Goal: Task Accomplishment & Management: Manage account settings

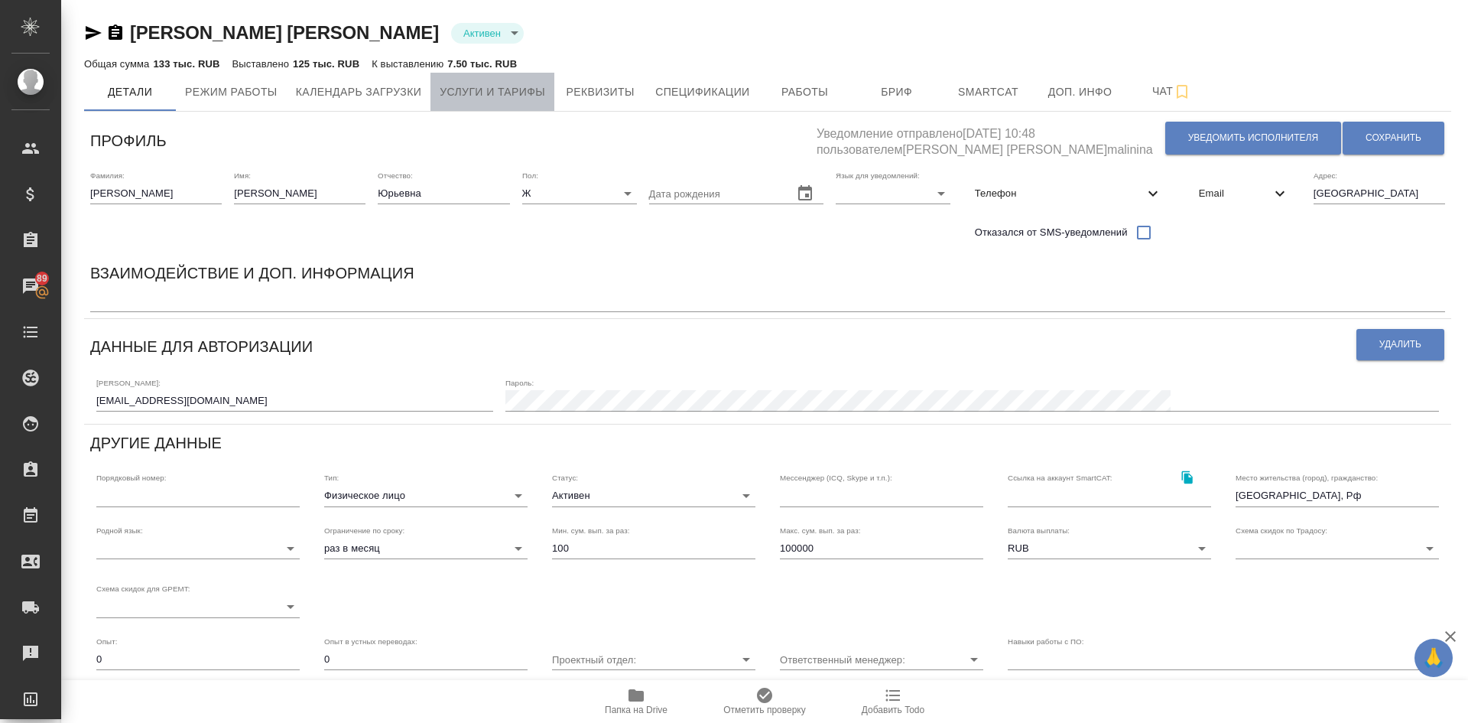
click at [463, 97] on span "Услуги и тарифы" at bounding box center [493, 92] width 106 height 19
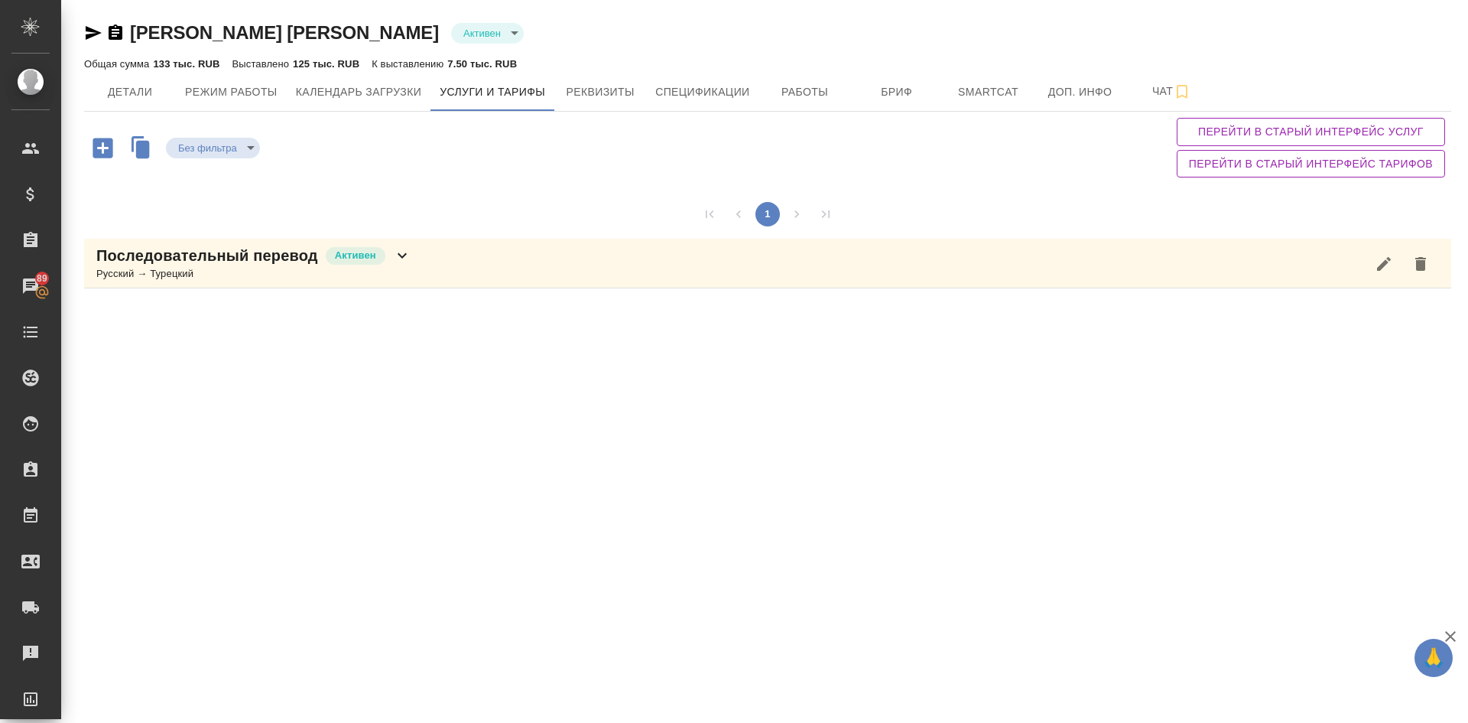
click at [120, 272] on div "Русский → Турецкий" at bounding box center [253, 273] width 315 height 15
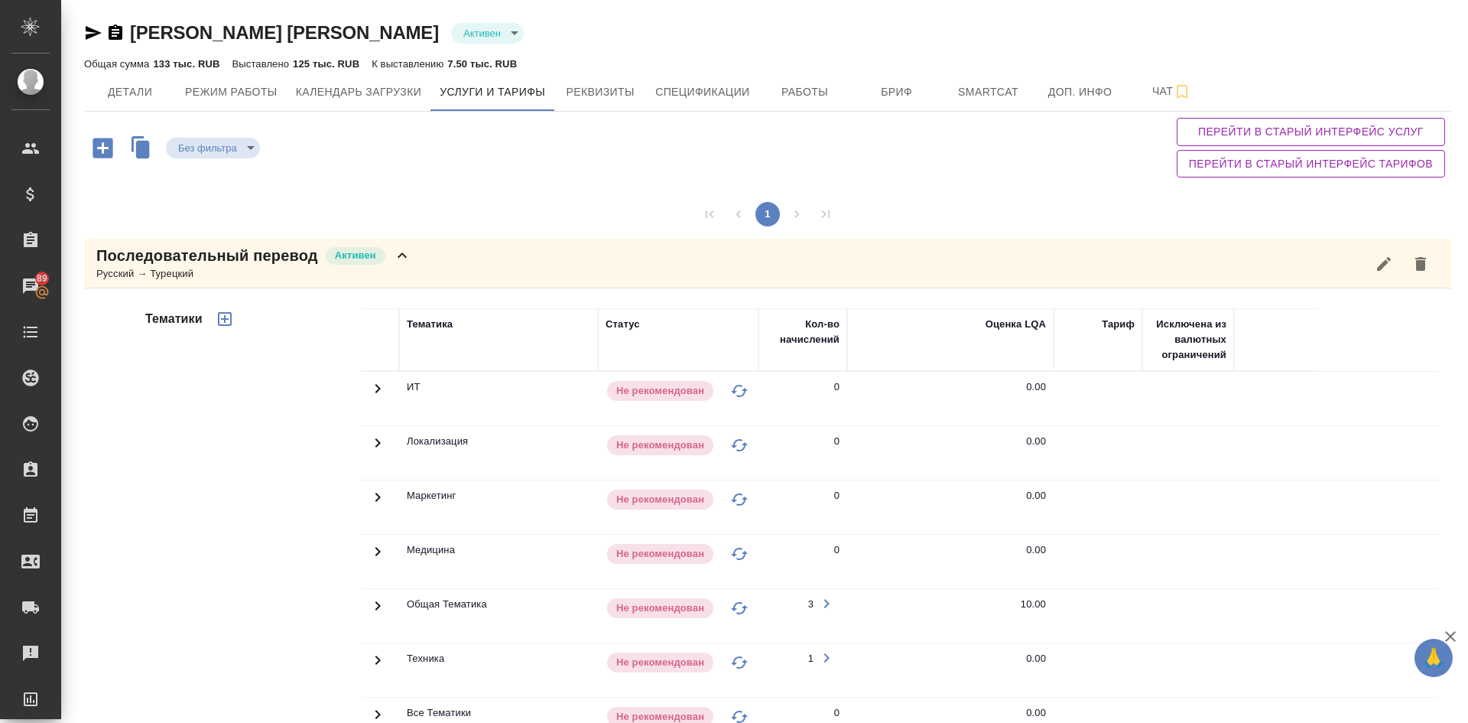
scroll to position [211, 0]
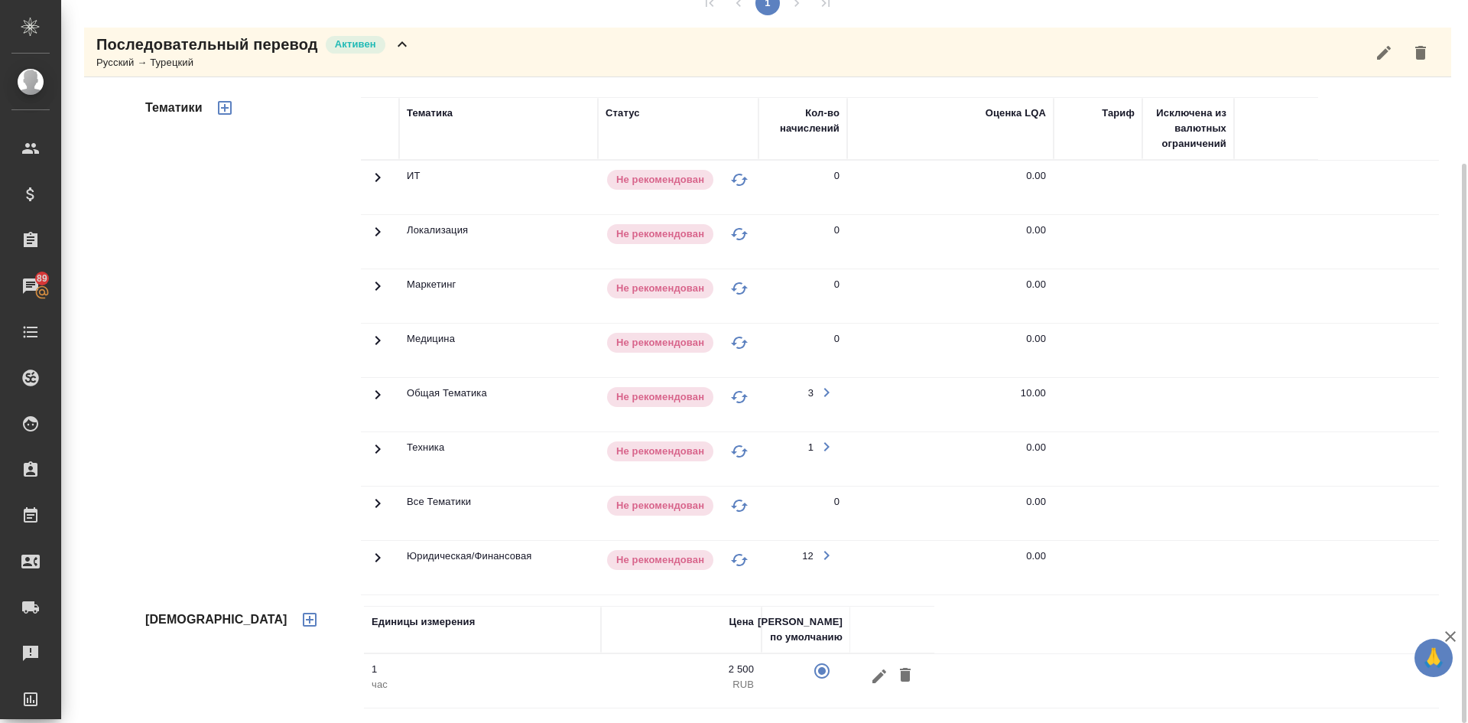
click at [876, 671] on icon "button" at bounding box center [879, 676] width 18 height 18
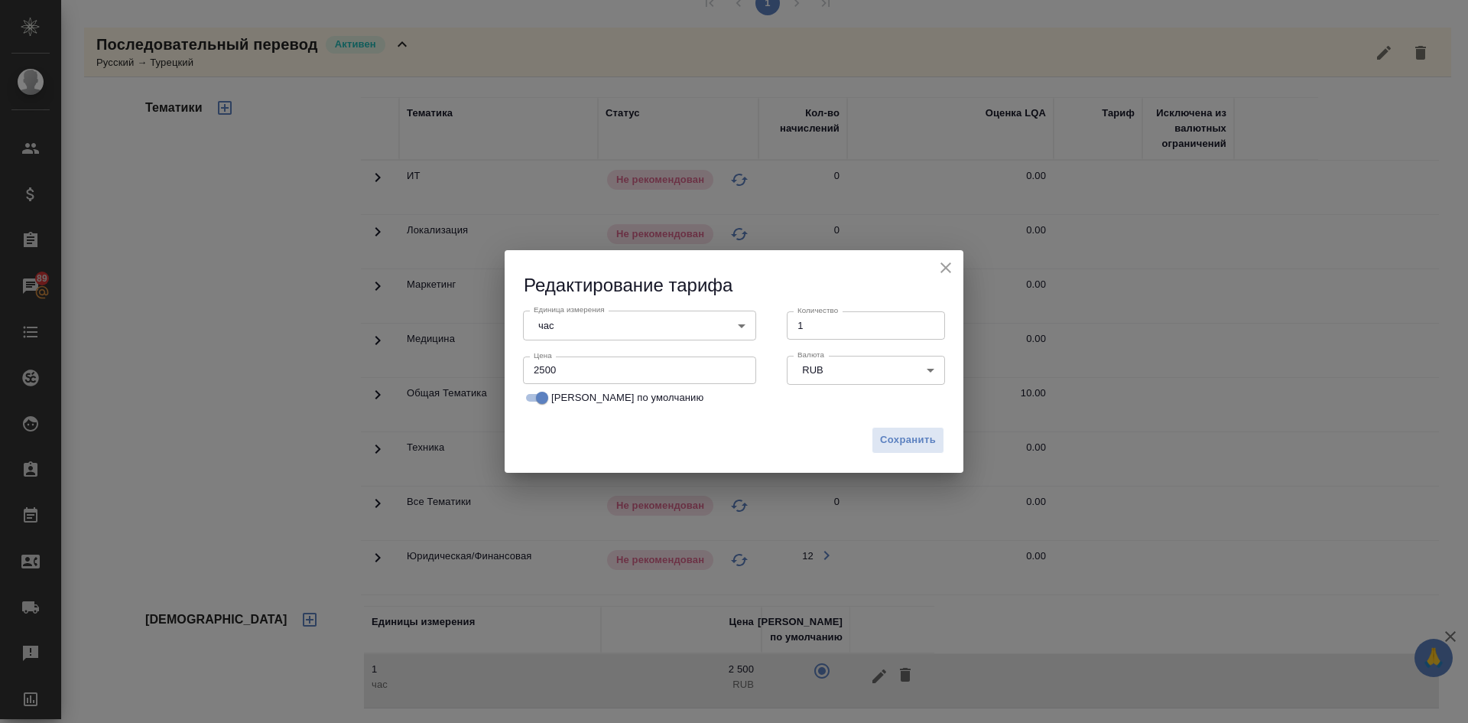
drag, startPoint x: 580, startPoint y: 371, endPoint x: 378, endPoint y: 343, distance: 204.6
click at [475, 367] on div "Редактирование тарифа Единица измерения час 5a8b1489cc6b4906c91bfd93 Единица из…" at bounding box center [734, 361] width 1468 height 723
type input "7500"
click at [907, 431] on span "Сохранить" at bounding box center [908, 440] width 56 height 18
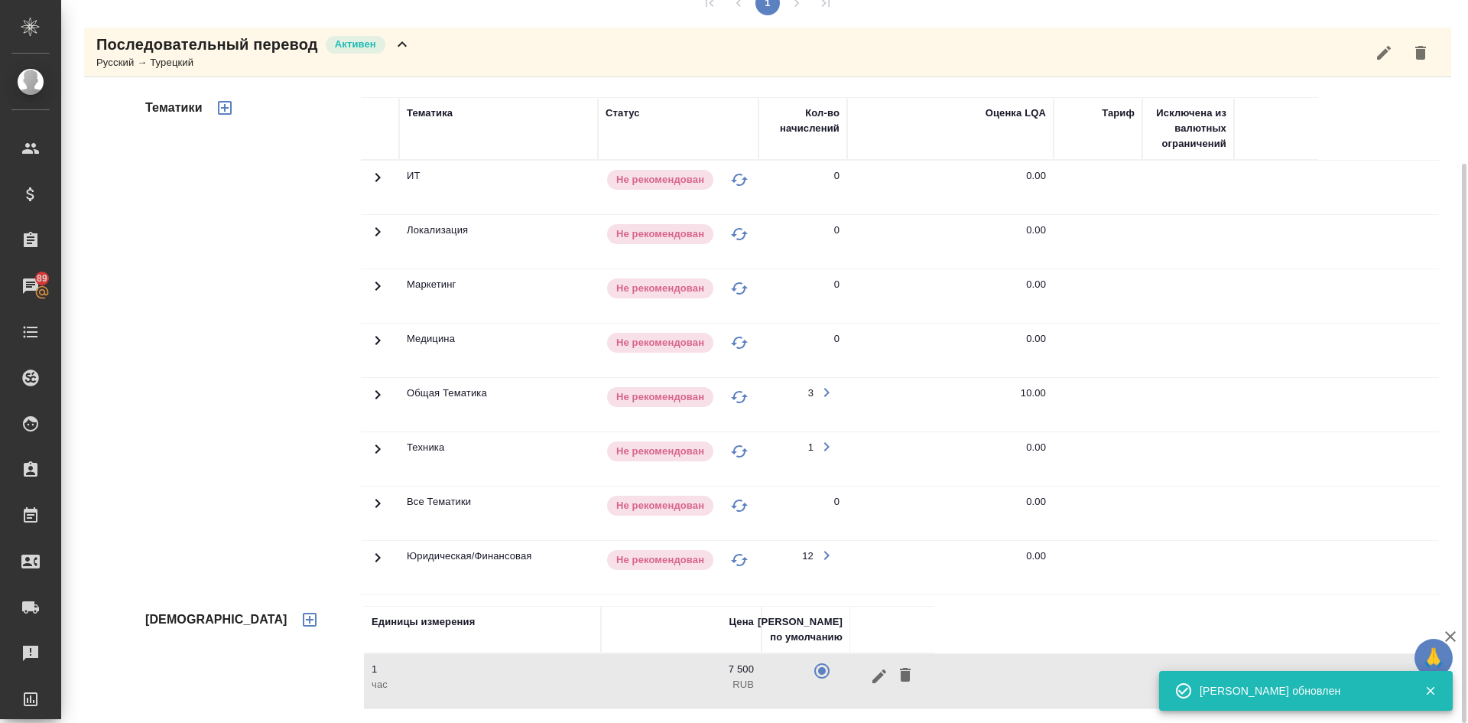
scroll to position [0, 0]
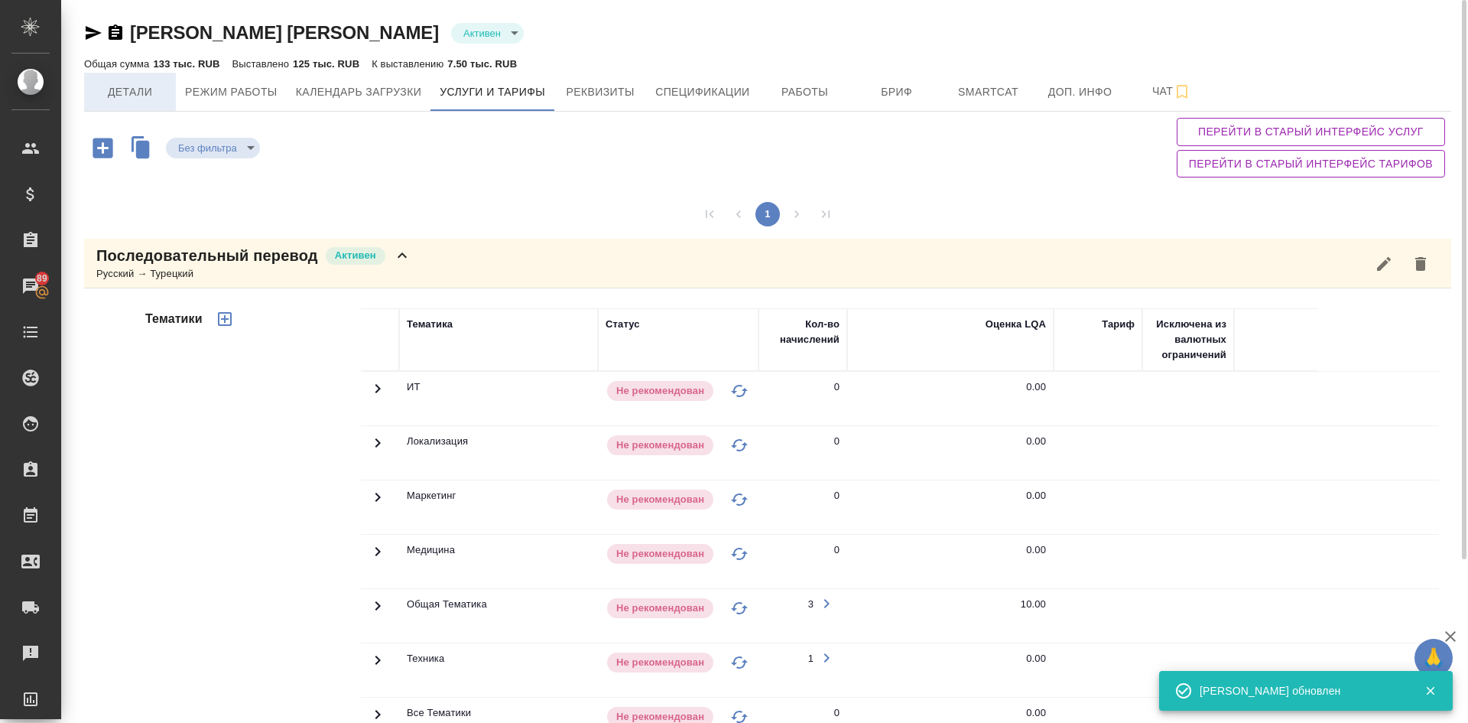
click at [131, 86] on span "Детали" at bounding box center [129, 92] width 73 height 19
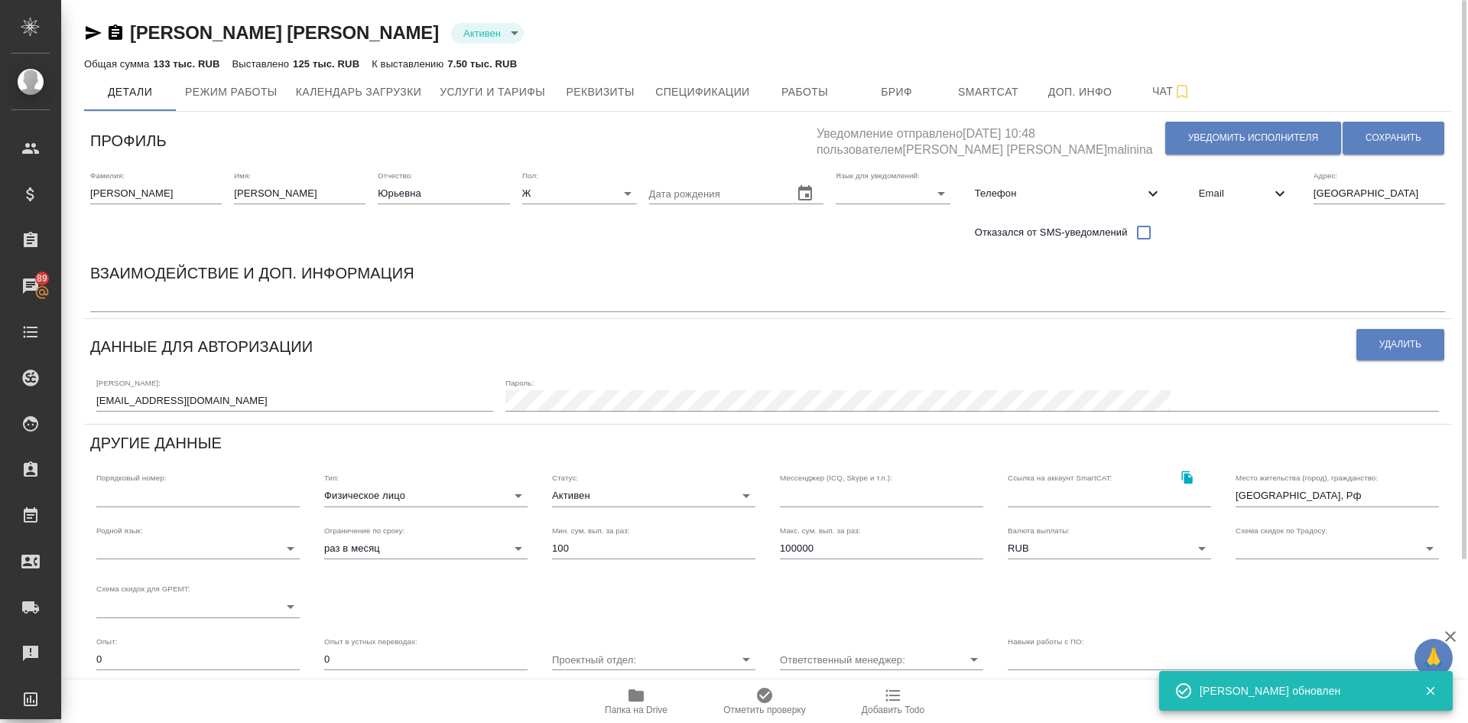
click at [117, 301] on textarea at bounding box center [767, 300] width 1355 height 11
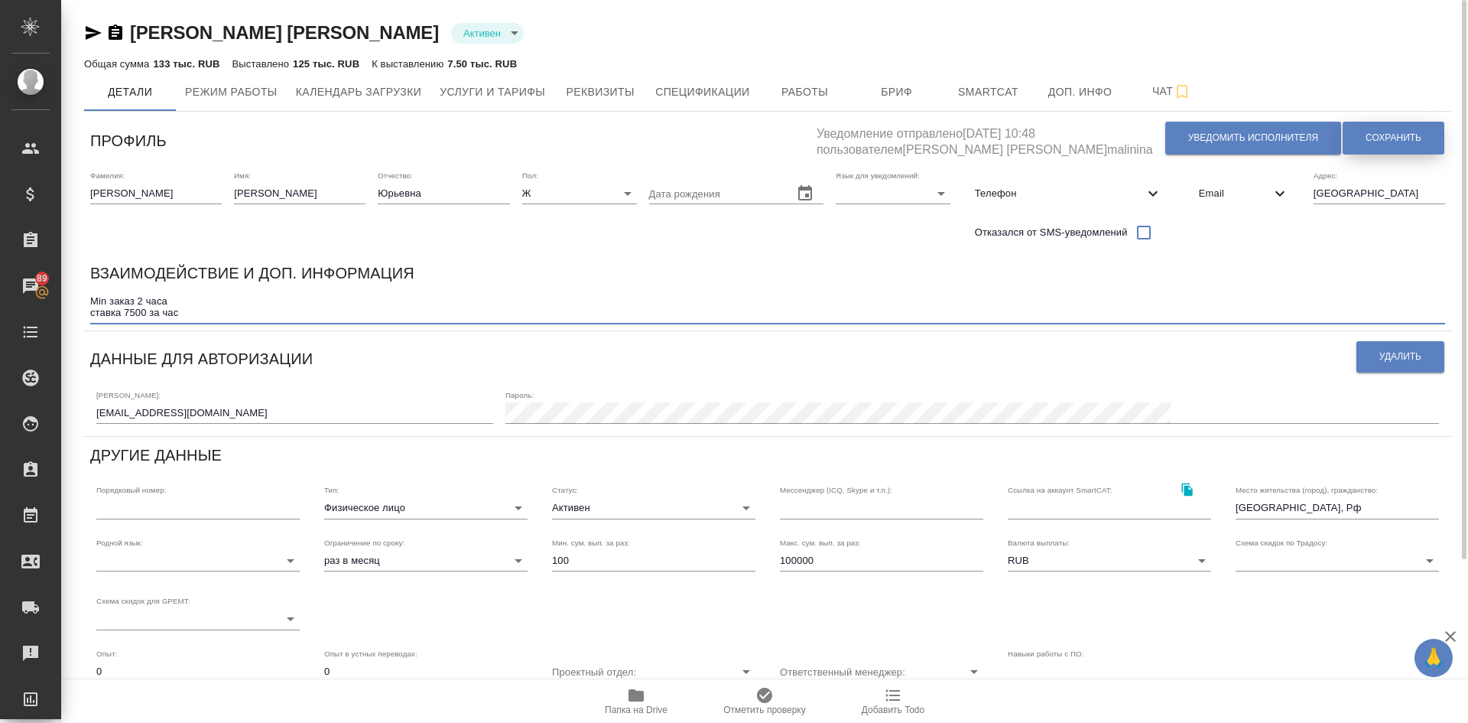
type textarea "Min заказ 2 часа ставка 7500 за час"
click at [1383, 134] on span "Сохранить" at bounding box center [1394, 138] width 56 height 13
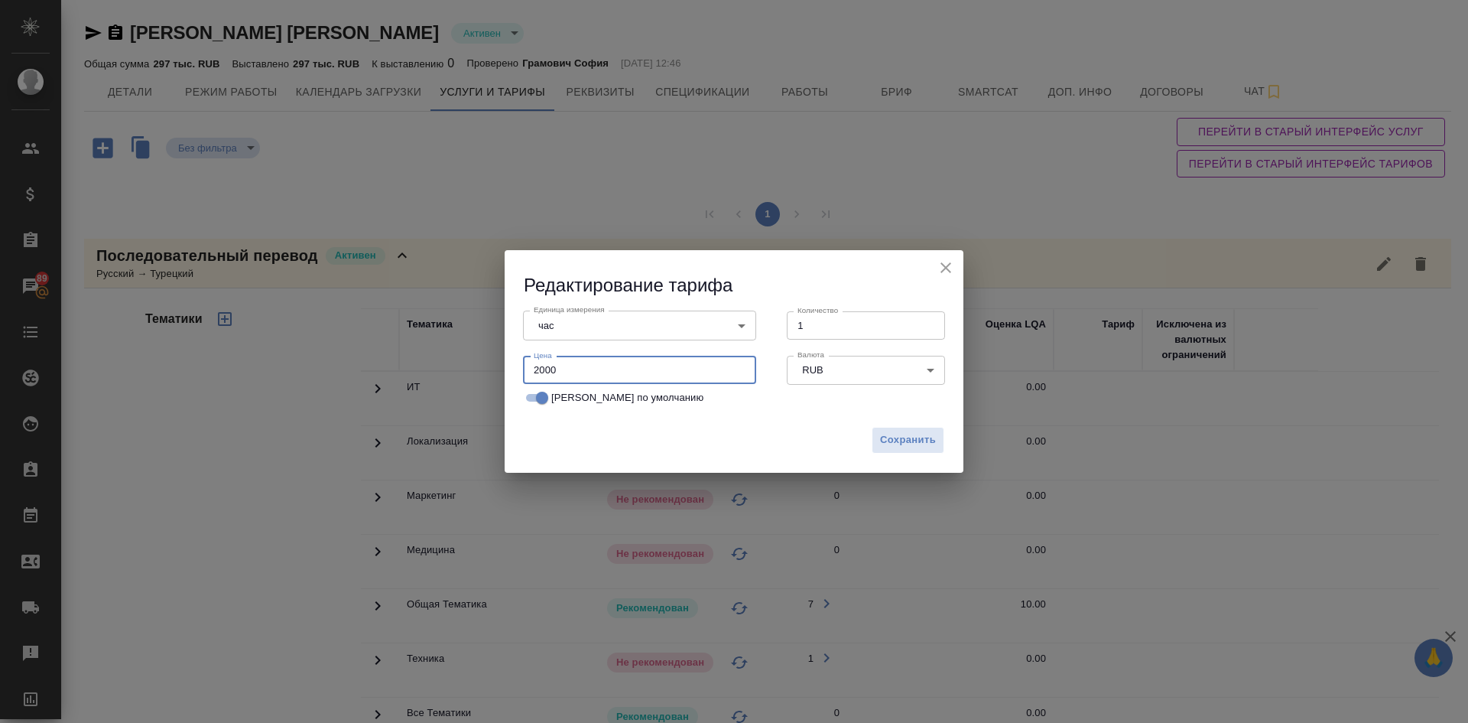
scroll to position [310, 0]
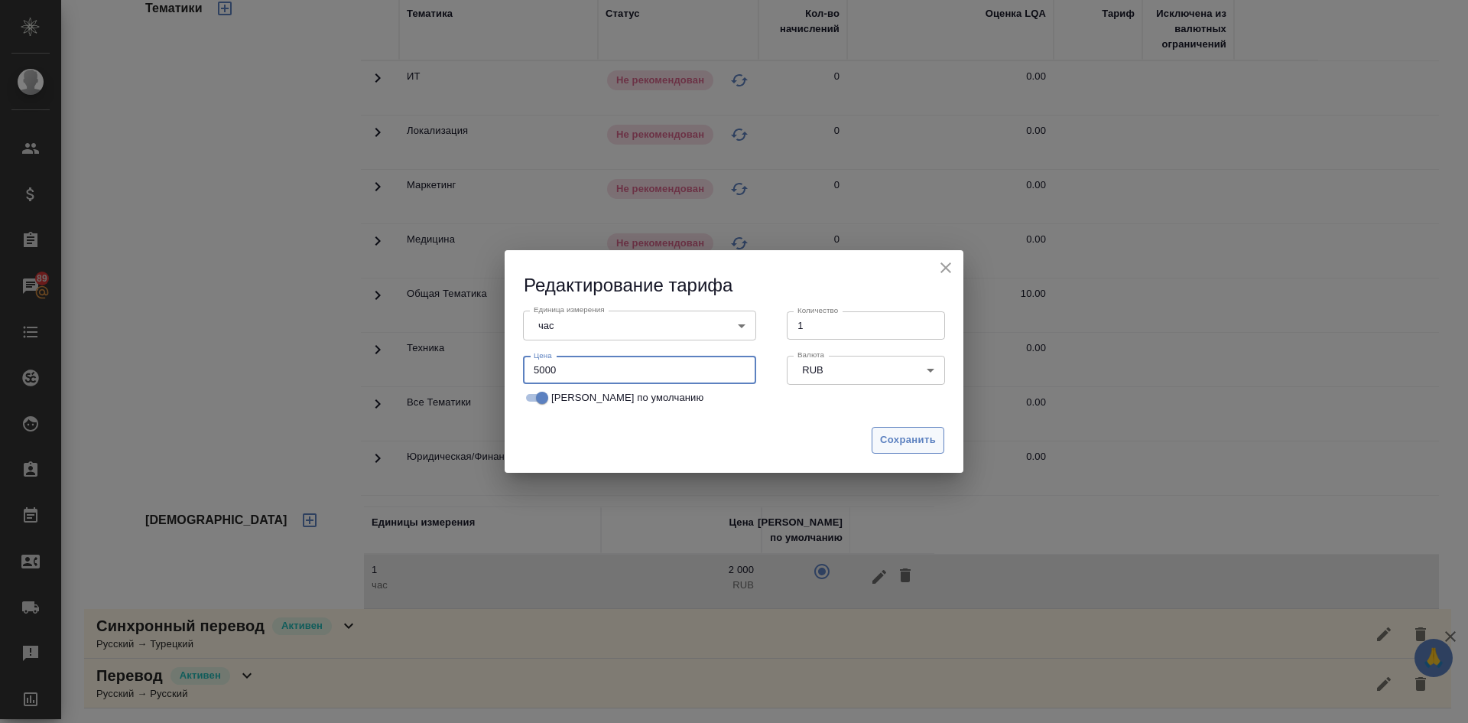
type input "5000"
click at [893, 447] on span "Сохранить" at bounding box center [908, 440] width 56 height 18
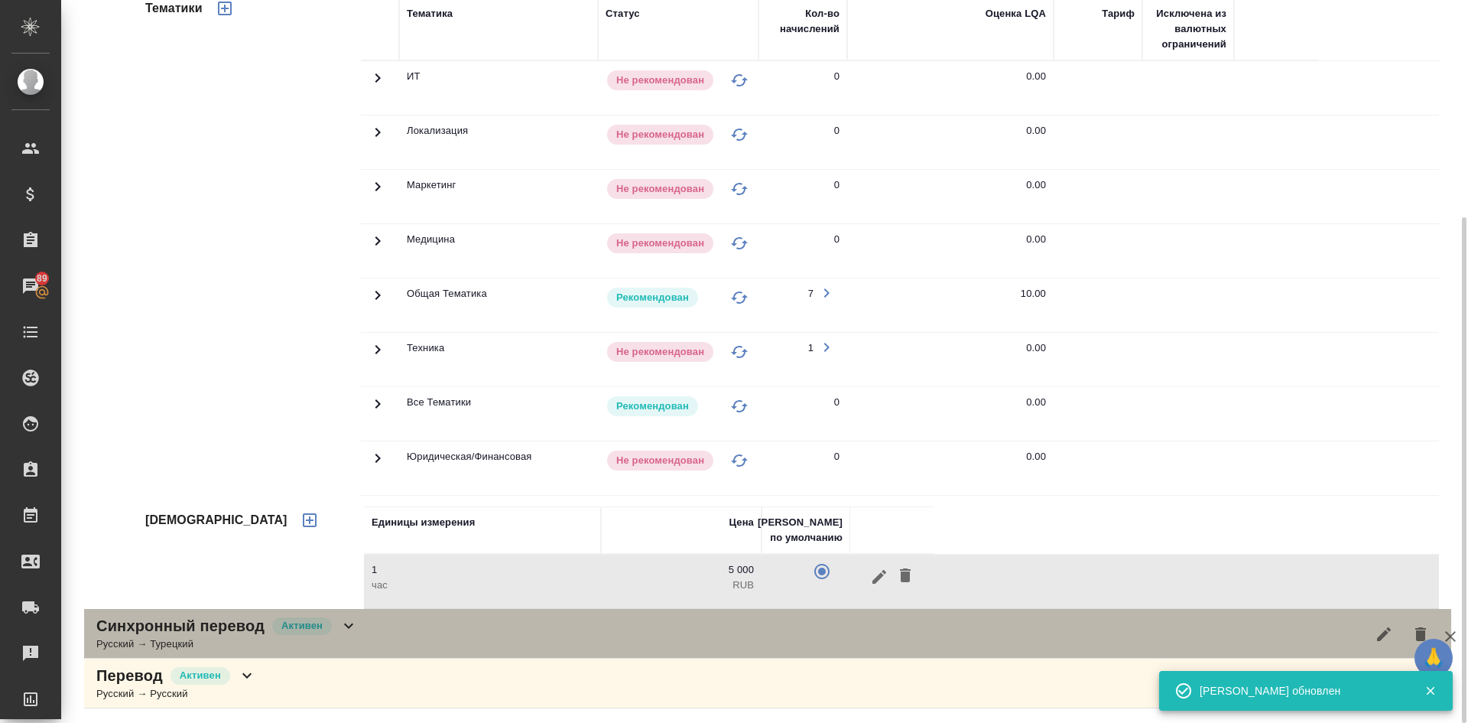
click at [211, 633] on p "Синхронный перевод" at bounding box center [180, 625] width 168 height 21
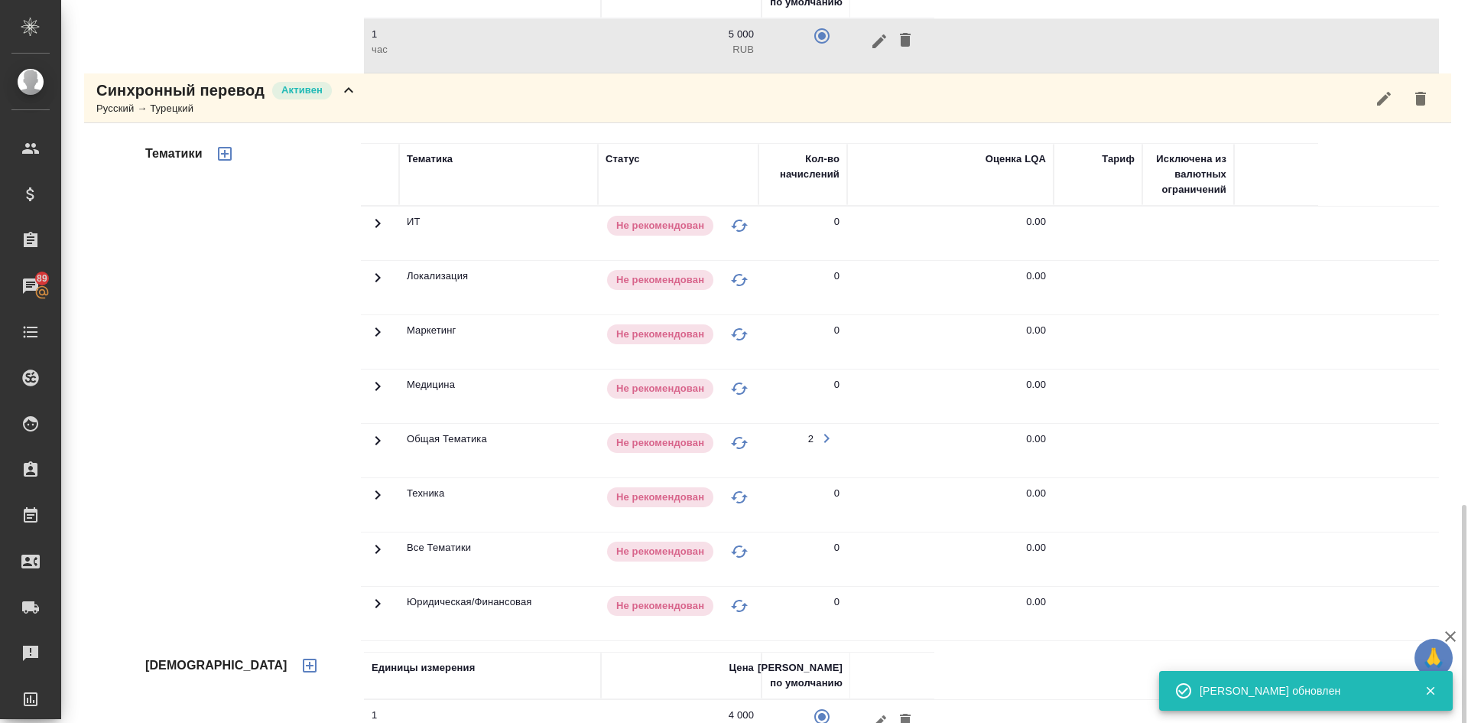
scroll to position [941, 0]
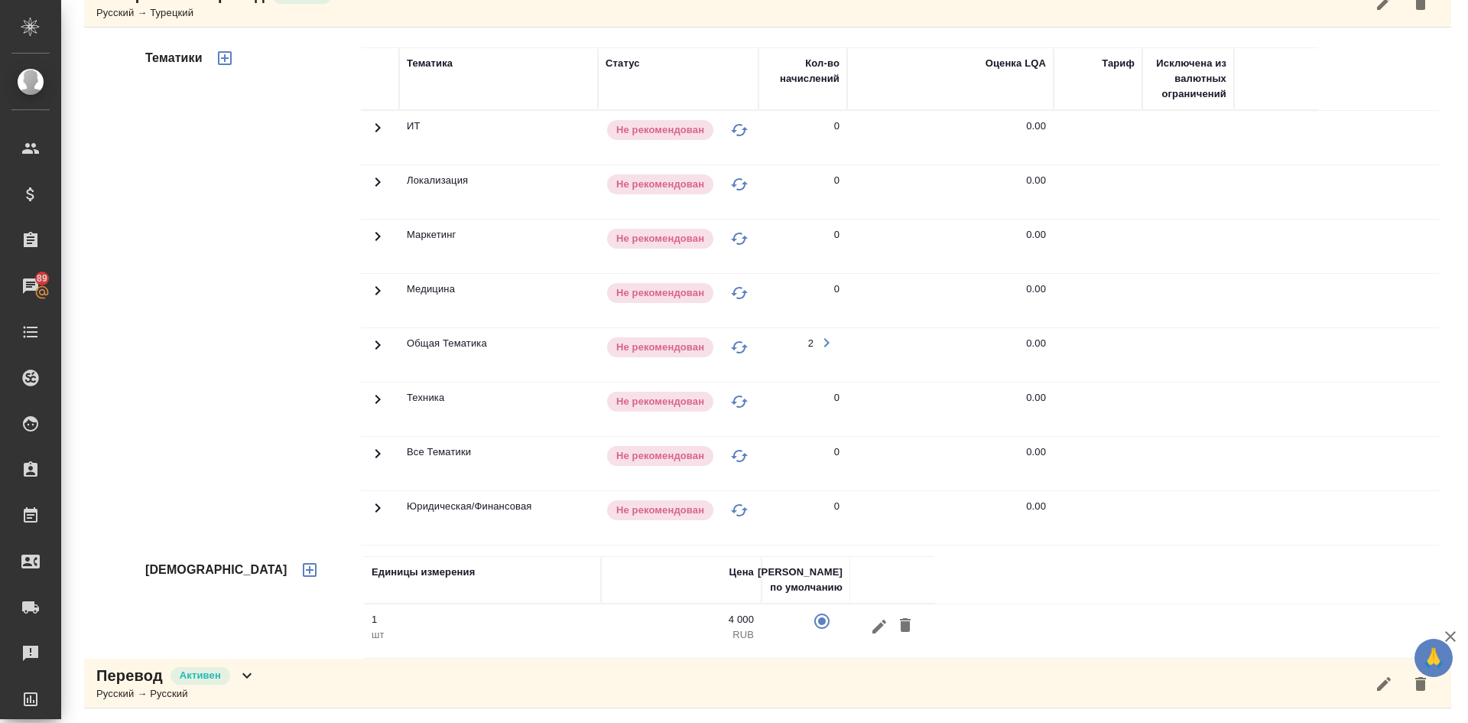
click at [905, 623] on icon "button" at bounding box center [905, 625] width 11 height 14
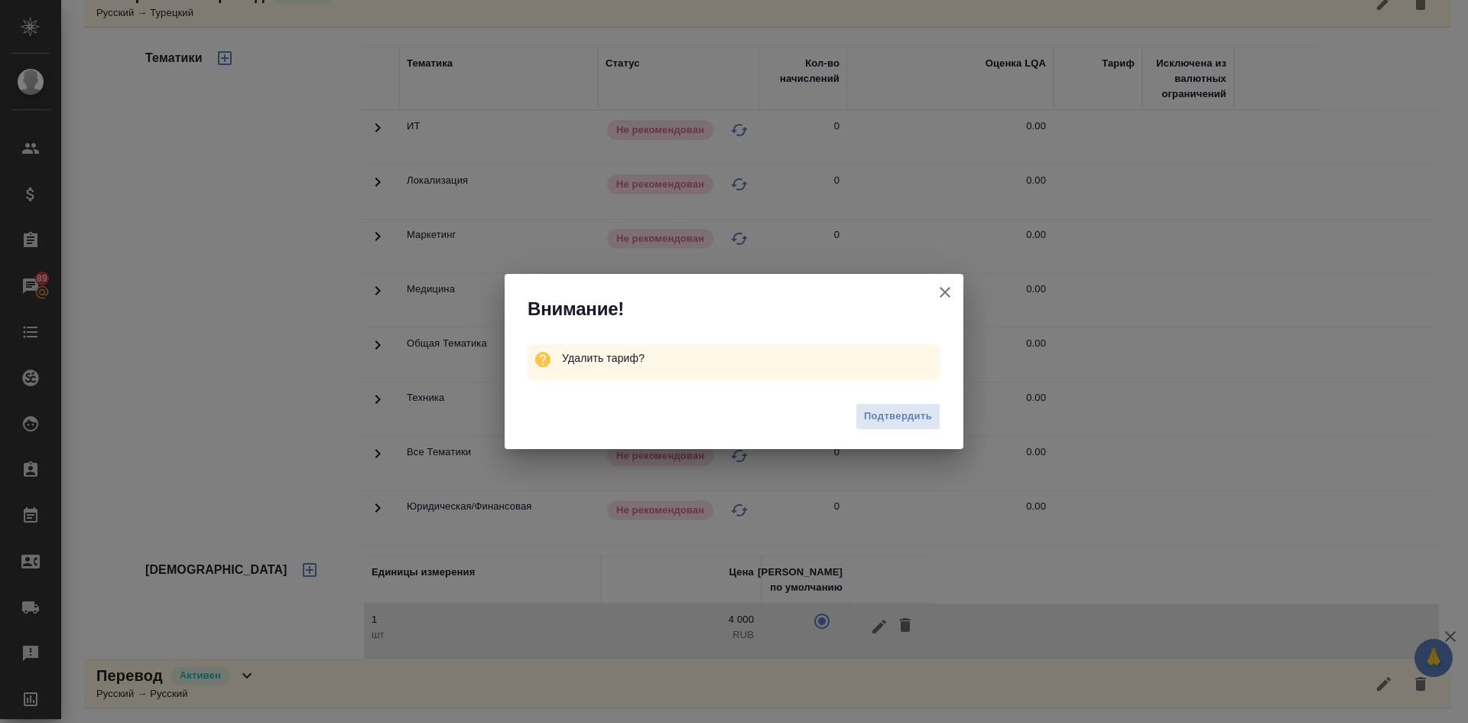
click at [894, 413] on span "Подтвердить" at bounding box center [898, 417] width 68 height 18
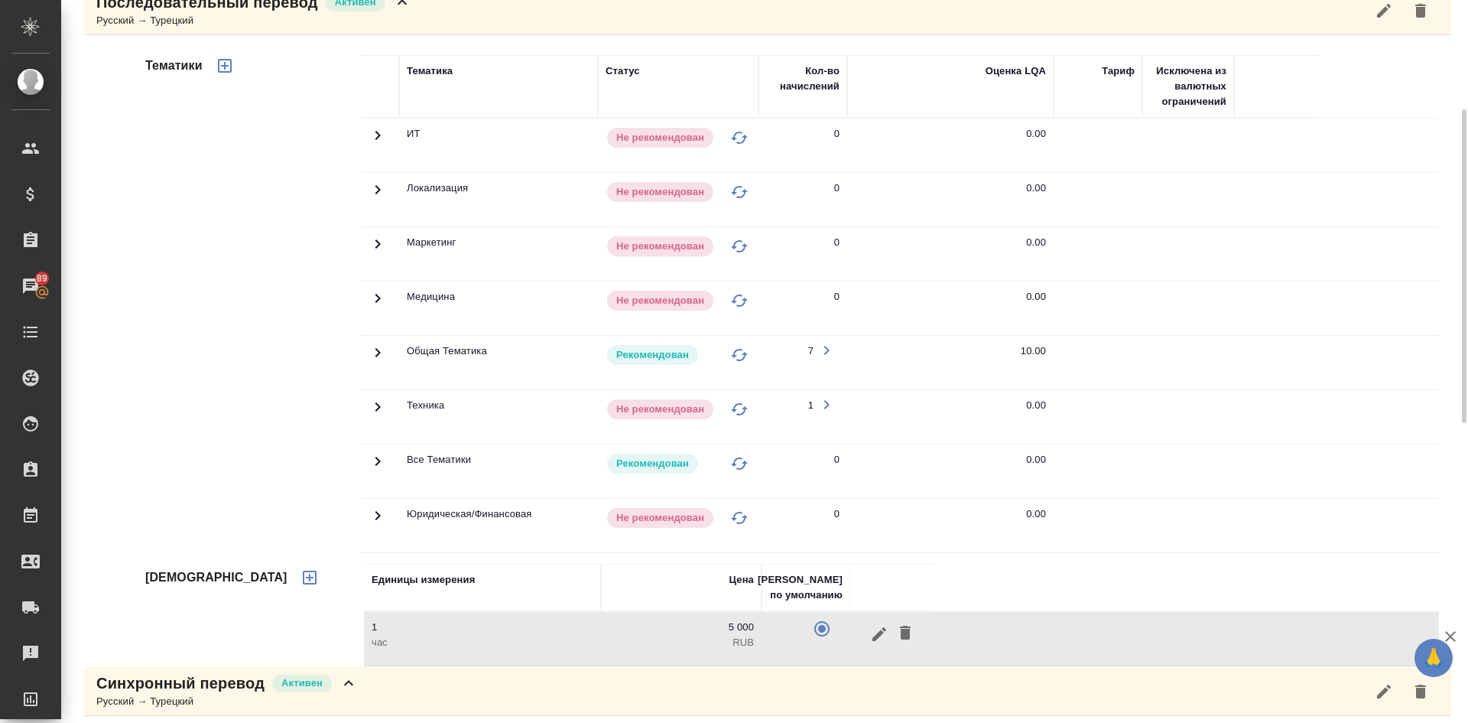
scroll to position [0, 0]
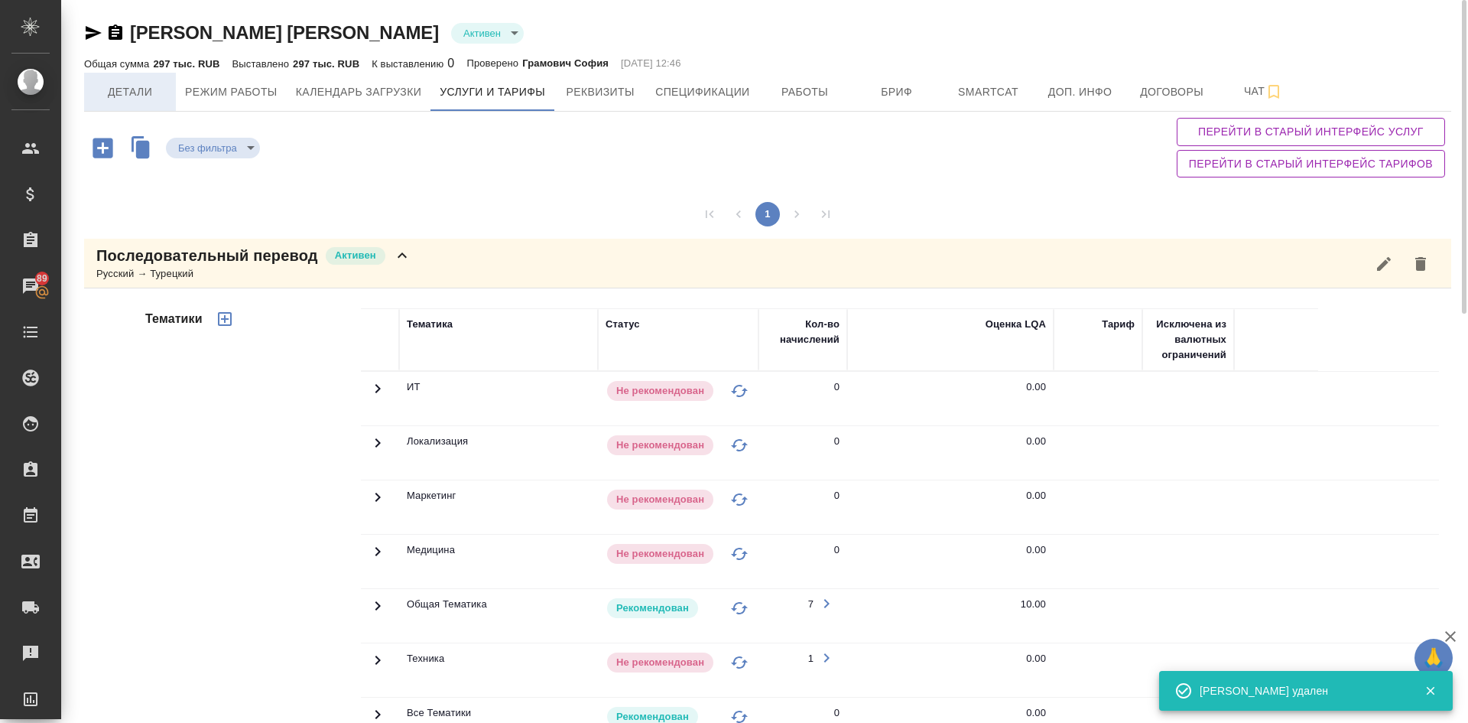
click at [122, 99] on span "Детали" at bounding box center [129, 92] width 73 height 19
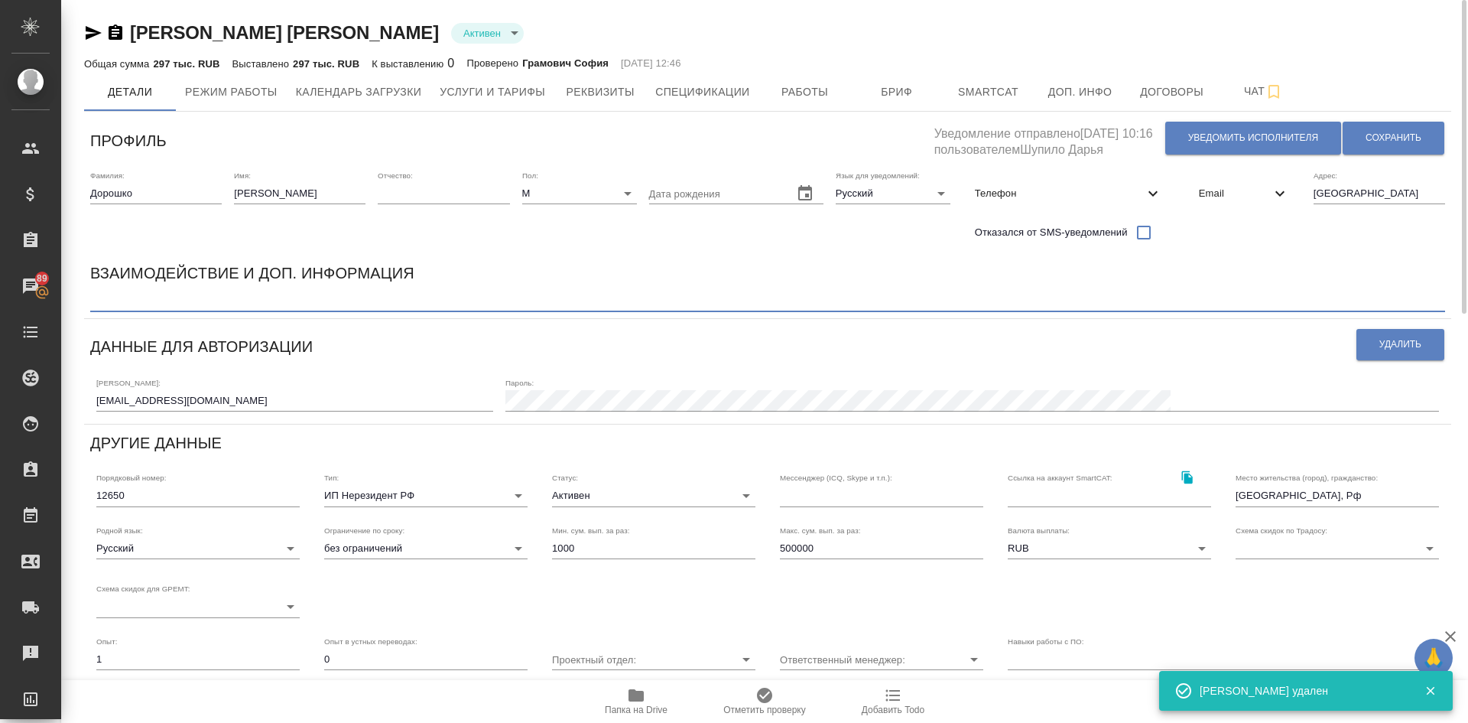
click at [148, 301] on textarea at bounding box center [767, 300] width 1355 height 11
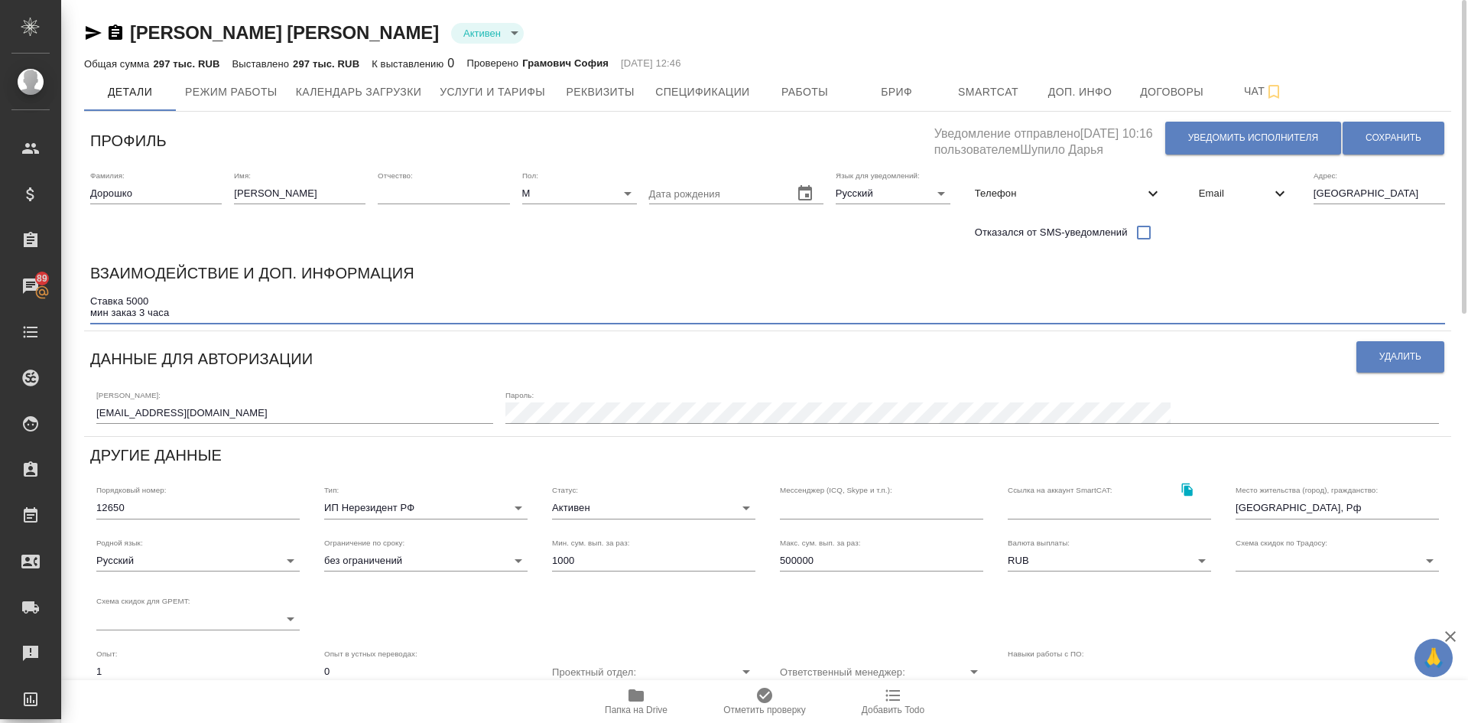
click at [91, 297] on textarea "Ставка 5000 мин заказ 3 часа" at bounding box center [767, 307] width 1355 height 24
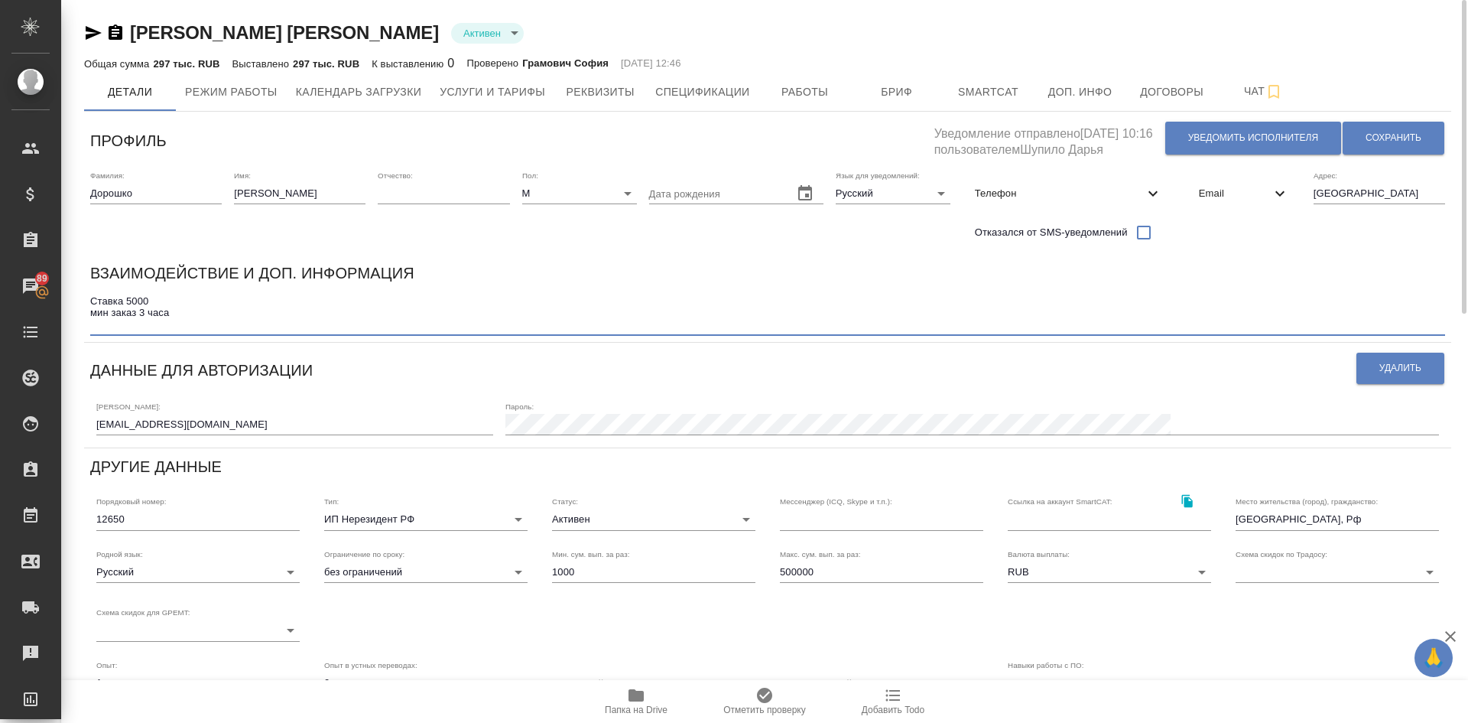
click at [90, 297] on textarea "Ставка 5000 мин заказ 3 часа" at bounding box center [767, 312] width 1355 height 35
type textarea "устник турецкого Ставка 5000 мин заказ 3 часа"
click at [1372, 138] on span "Сохранить" at bounding box center [1394, 138] width 56 height 13
